Goal: Task Accomplishment & Management: Manage account settings

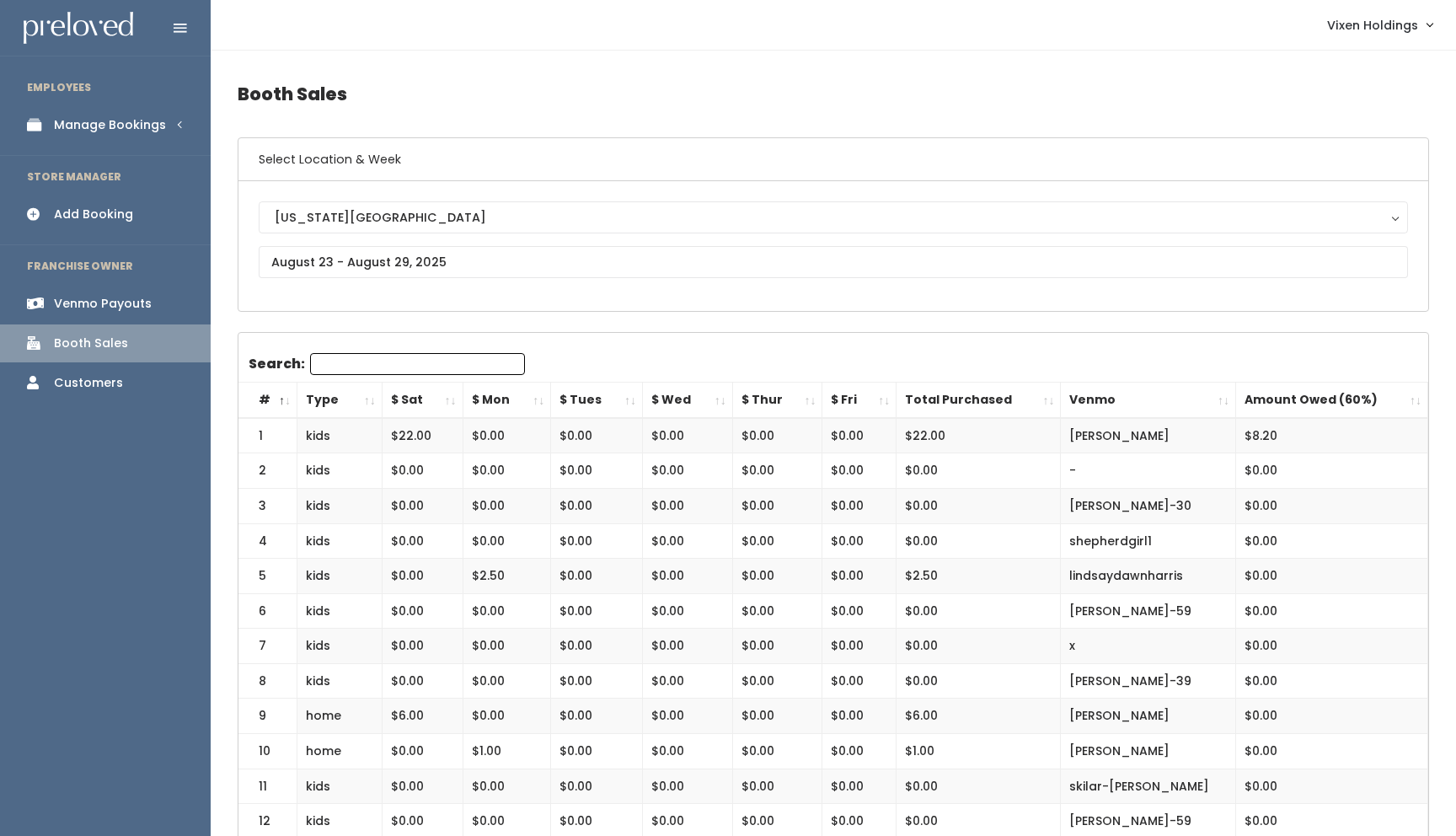
click at [141, 130] on div "Manage Bookings" at bounding box center [110, 125] width 112 height 18
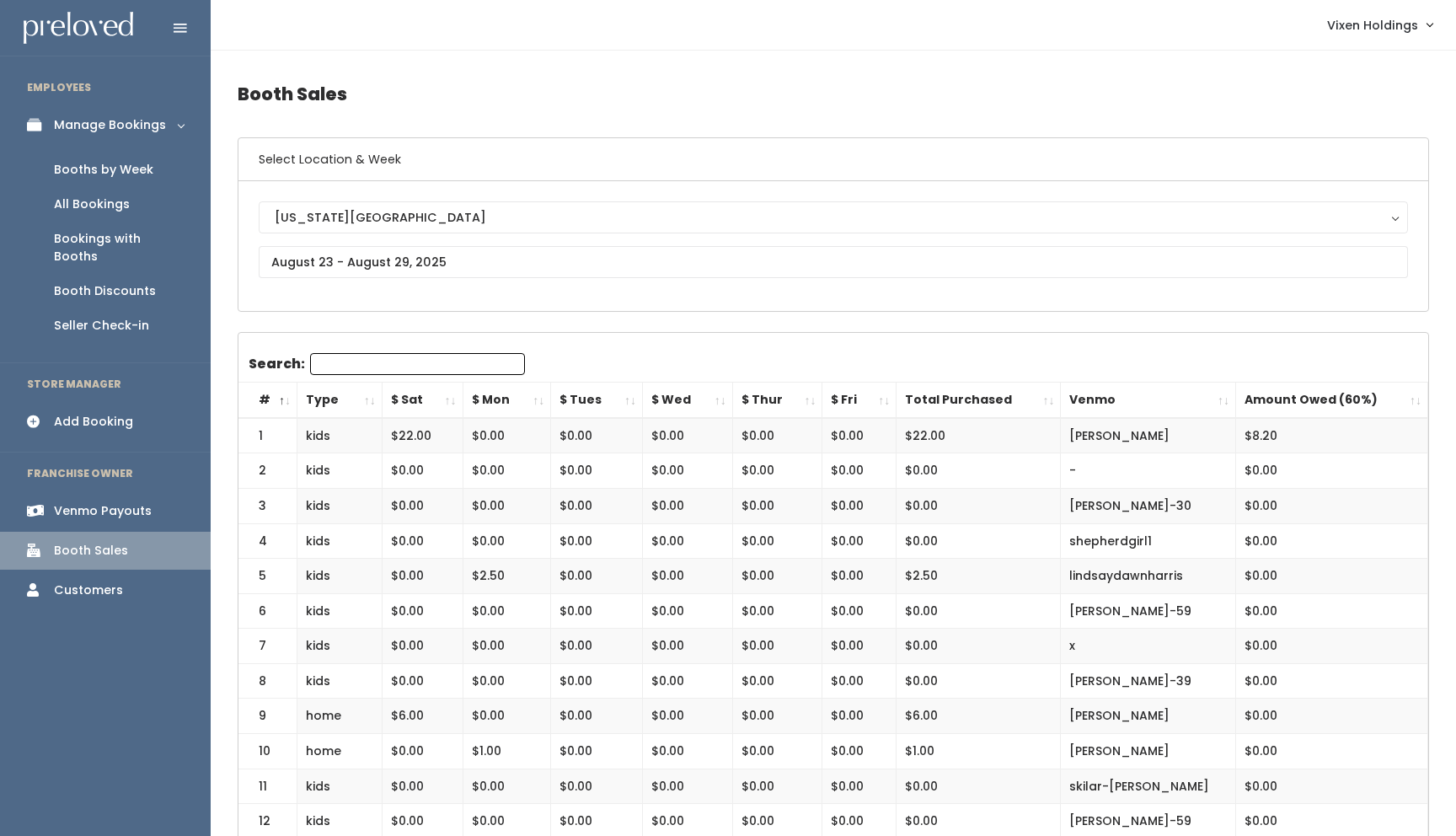
click at [121, 177] on div "Booths by Week" at bounding box center [103, 169] width 99 height 18
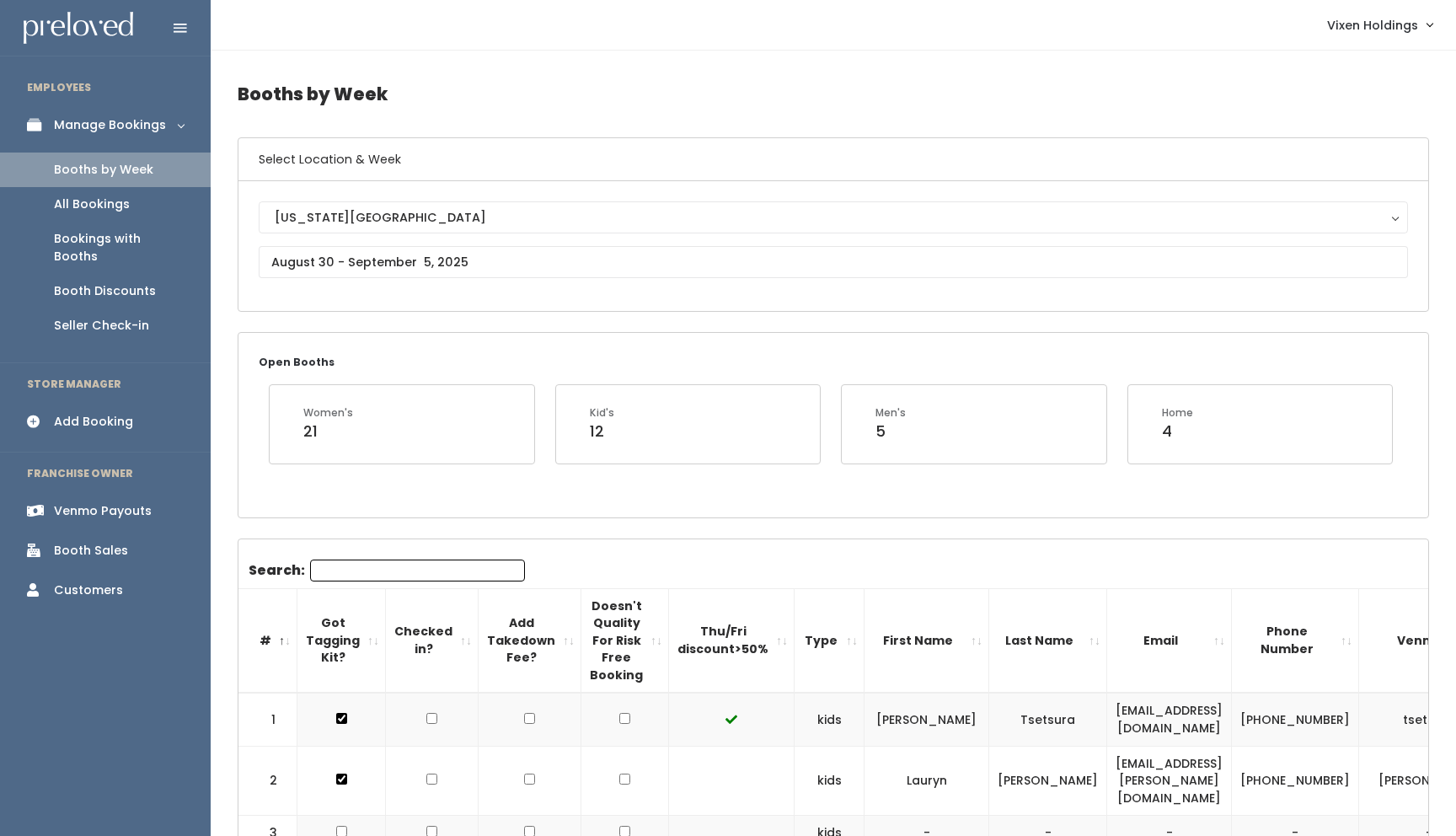
click at [113, 542] on div "Booth Sales" at bounding box center [91, 551] width 75 height 18
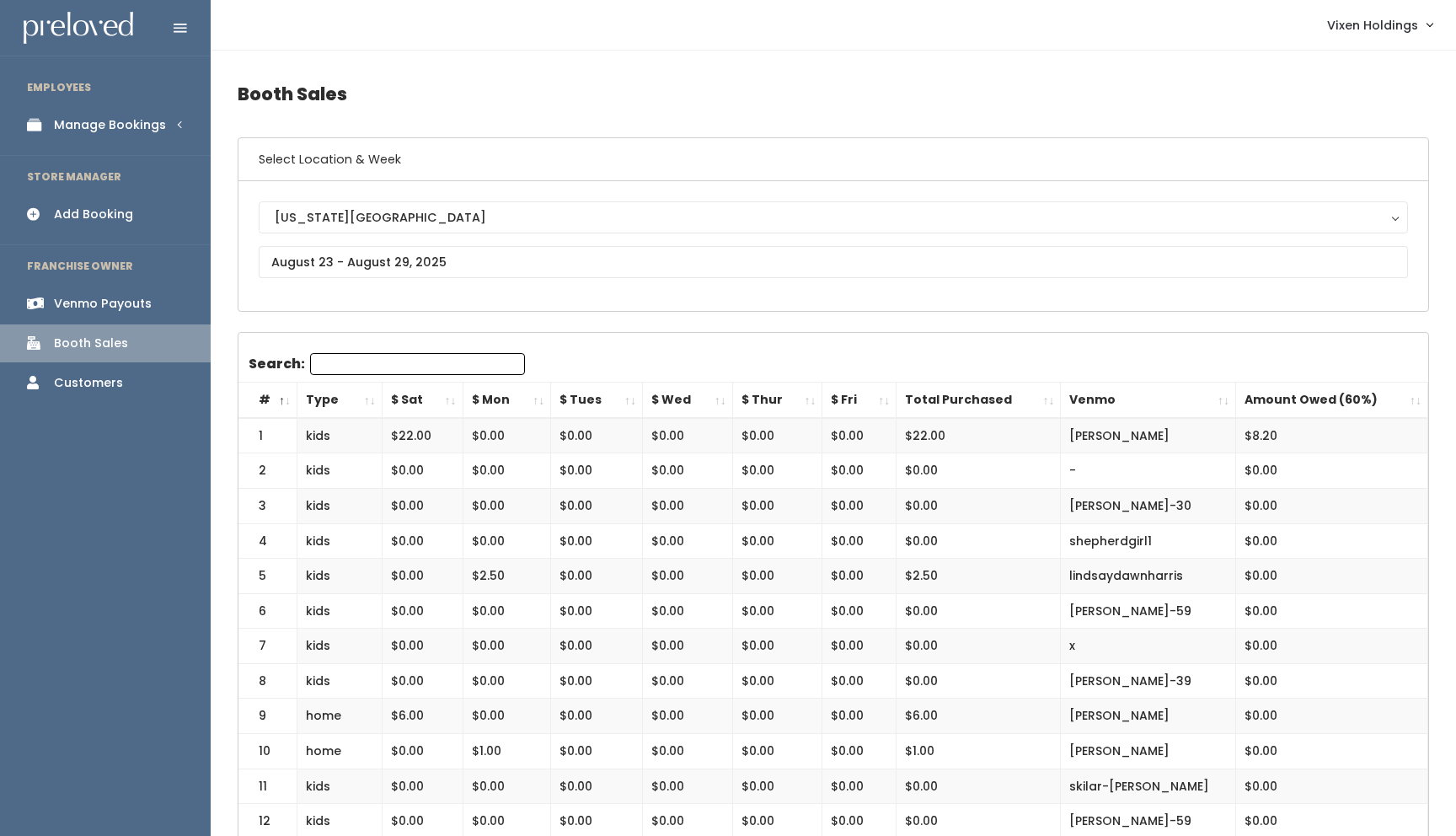
click at [147, 130] on div "Manage Bookings" at bounding box center [110, 125] width 112 height 18
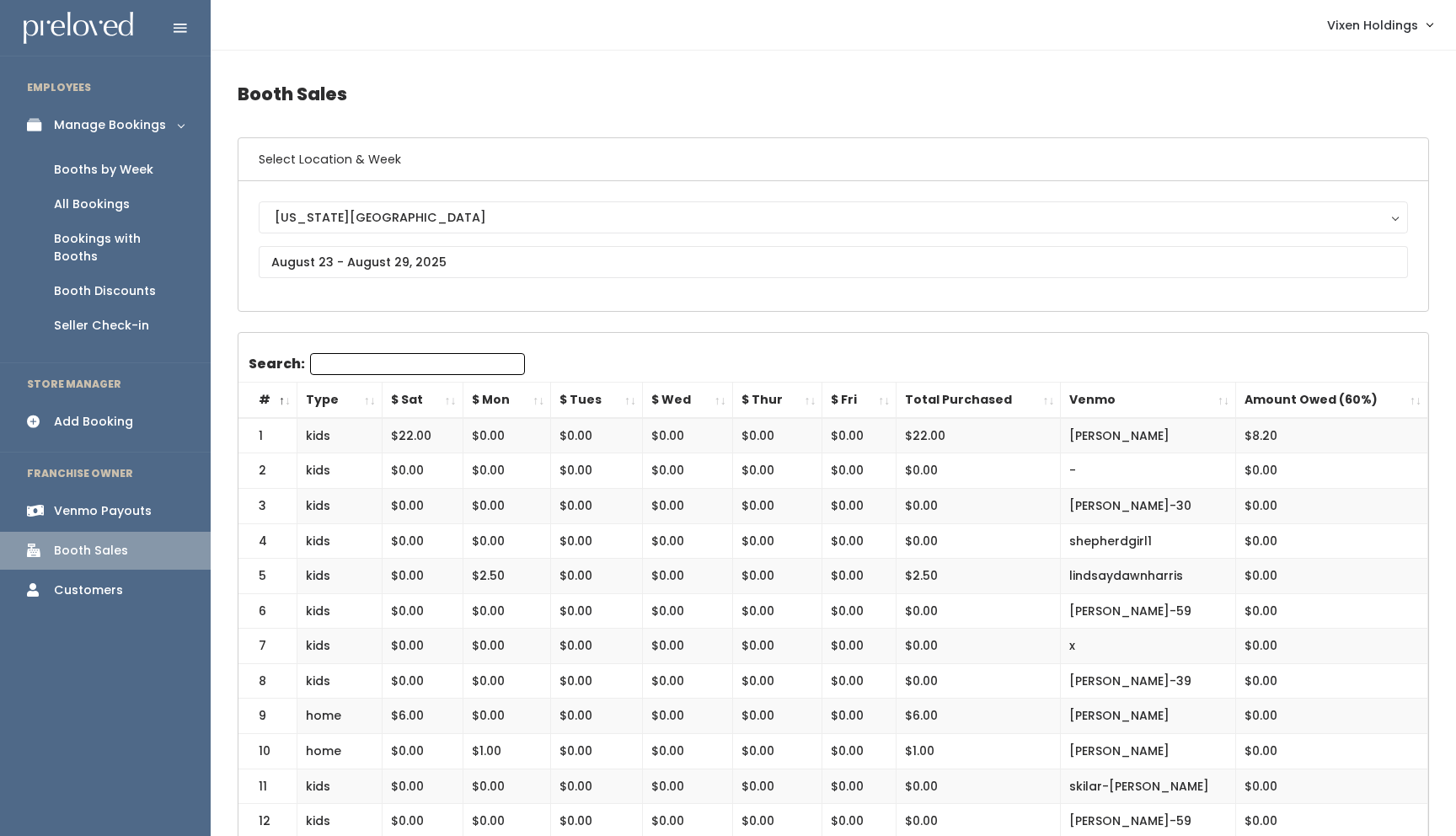
click at [139, 282] on div "Booth Discounts" at bounding box center [105, 291] width 102 height 18
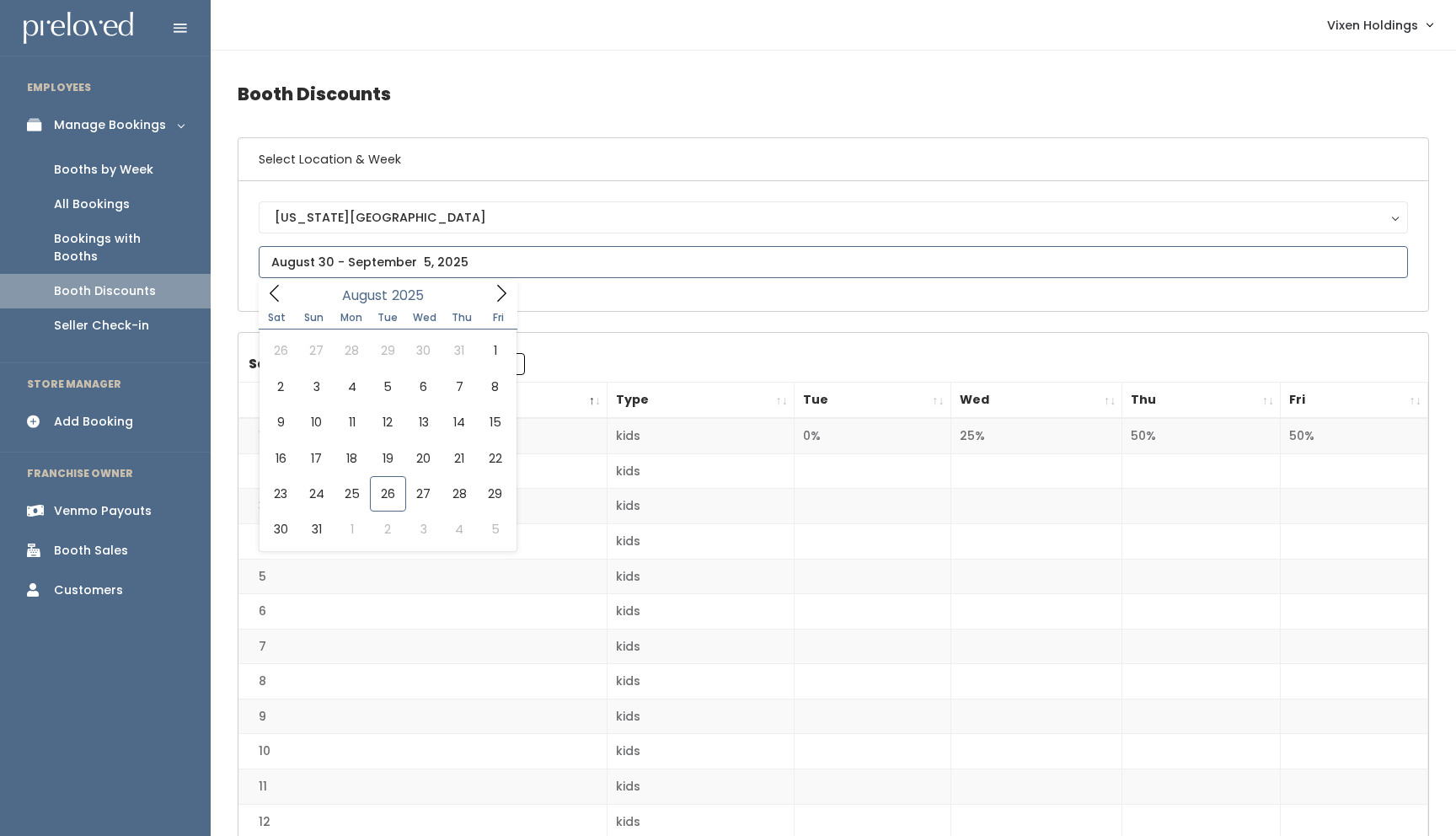
click at [376, 258] on input "text" at bounding box center [833, 263] width 1149 height 32
type input "August 23 to August 29"
